Goal: Check status: Check status

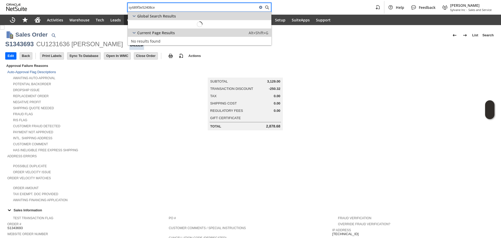
scroll to position [149, 0]
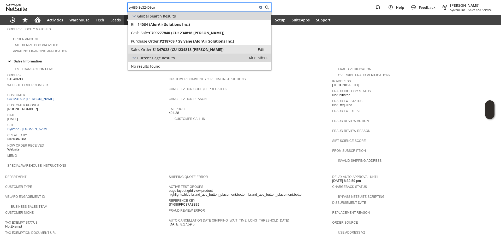
type input "sy689f3e52408ce"
click at [186, 52] on link "Sales Order: S1347028 (CU1234818 [PERSON_NAME]) Edit" at bounding box center [200, 49] width 144 height 8
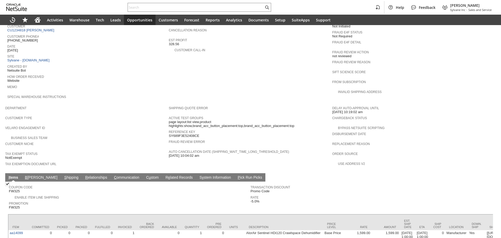
scroll to position [273, 0]
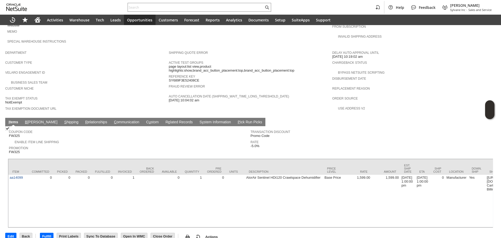
click at [63, 120] on link "S hipping" at bounding box center [71, 122] width 17 height 5
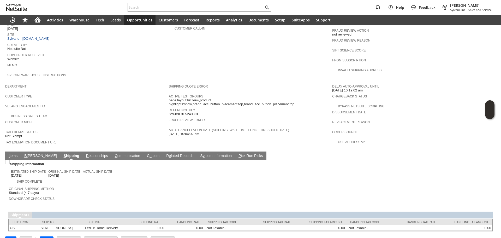
click at [15, 153] on link "I tems" at bounding box center [12, 155] width 11 height 5
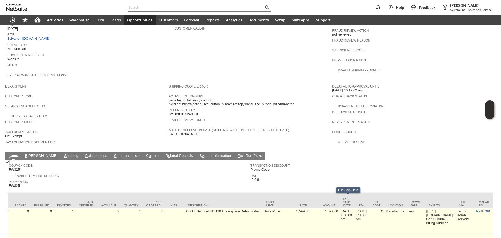
scroll to position [0, 0]
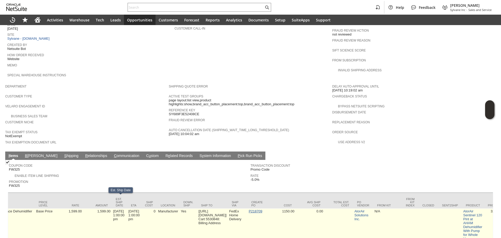
click at [262, 209] on link "P218709" at bounding box center [256, 211] width 14 height 4
